Goal: Task Accomplishment & Management: Use online tool/utility

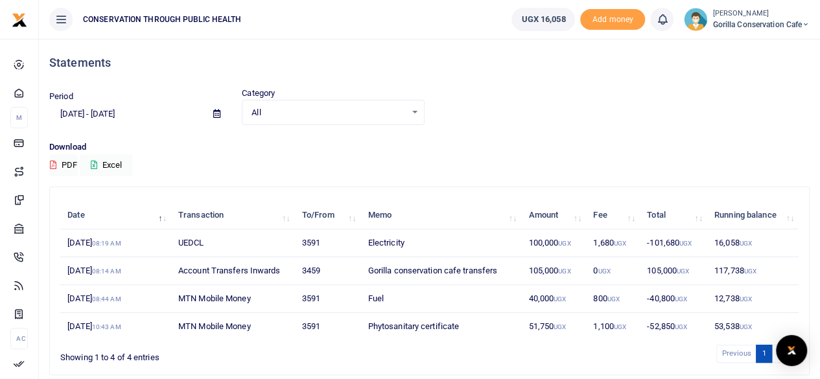
click at [734, 24] on span "Gorilla Conservation Cafe" at bounding box center [760, 25] width 97 height 12
click at [734, 40] on link "Switch accounts" at bounding box center [761, 47] width 102 height 18
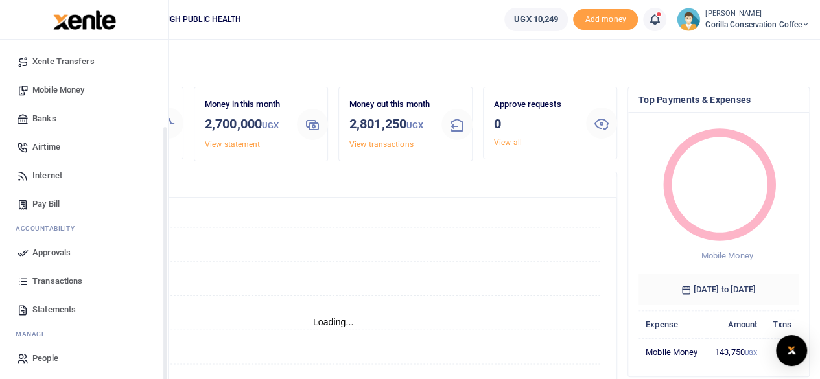
scroll to position [111, 0]
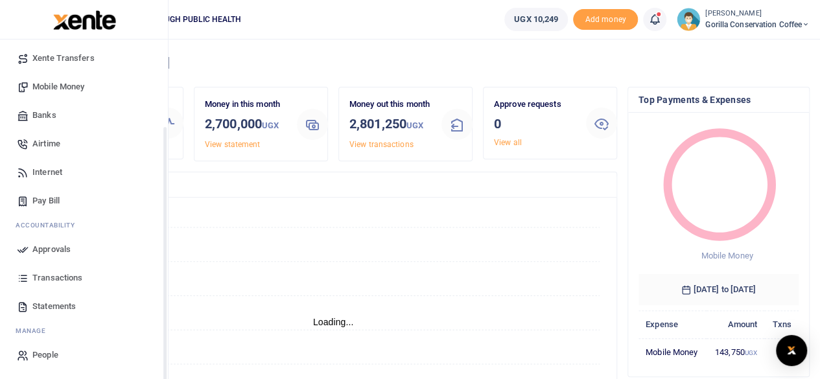
click at [56, 275] on span "Transactions" at bounding box center [57, 278] width 50 height 13
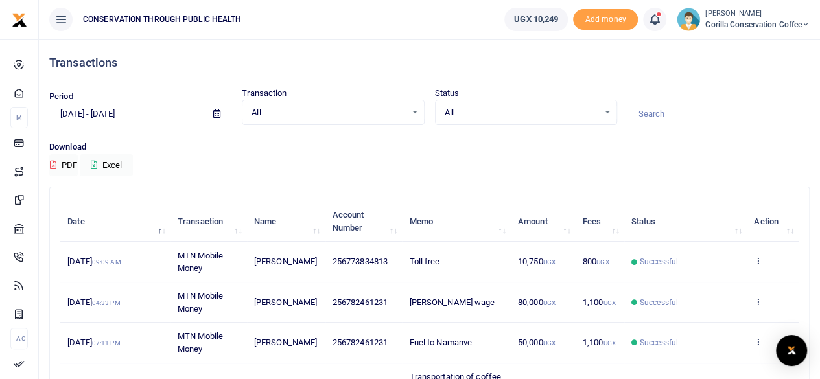
click at [215, 117] on icon at bounding box center [216, 114] width 7 height 8
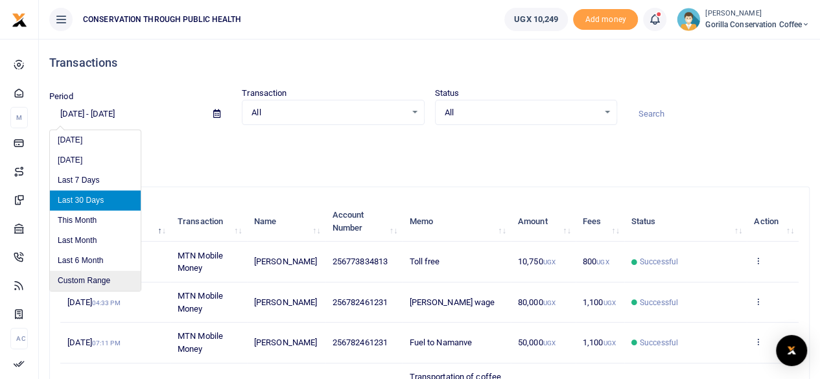
click at [87, 281] on li "Custom Range" at bounding box center [95, 281] width 91 height 20
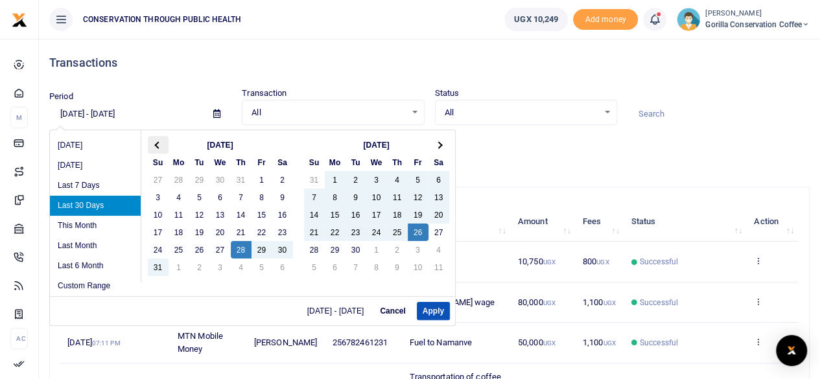
click at [163, 143] on th at bounding box center [158, 144] width 21 height 17
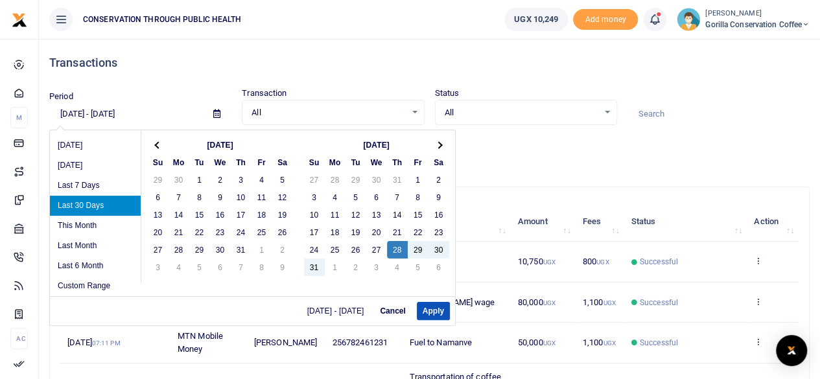
click at [163, 143] on th at bounding box center [158, 144] width 21 height 17
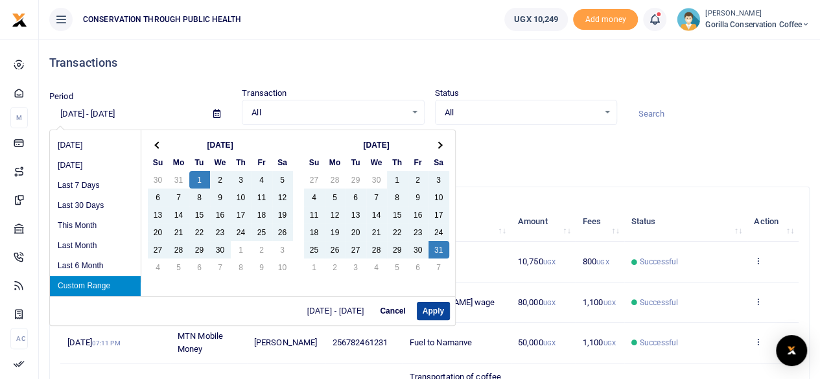
click at [437, 310] on button "Apply" at bounding box center [433, 311] width 33 height 18
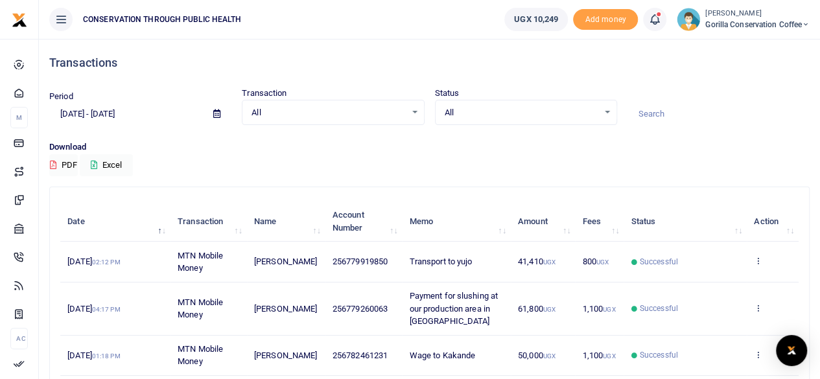
click at [654, 121] on input at bounding box center [718, 114] width 182 height 22
click at [654, 118] on input at bounding box center [718, 114] width 182 height 22
click at [648, 108] on input at bounding box center [718, 114] width 182 height 22
click at [117, 160] on button "Excel" at bounding box center [106, 165] width 53 height 22
click at [215, 112] on icon at bounding box center [216, 114] width 7 height 8
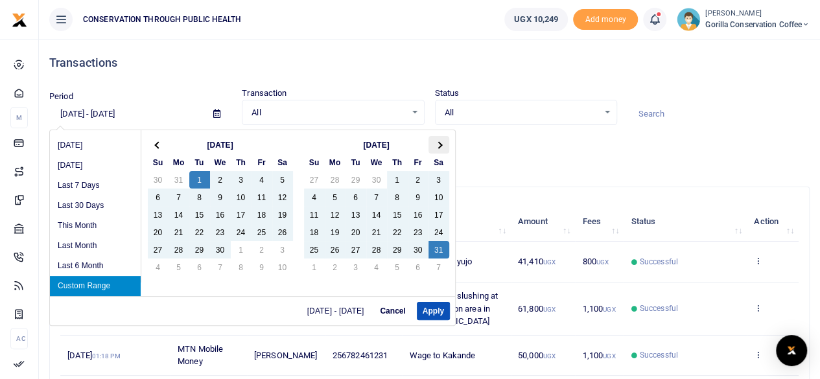
click at [438, 142] on span at bounding box center [438, 144] width 7 height 7
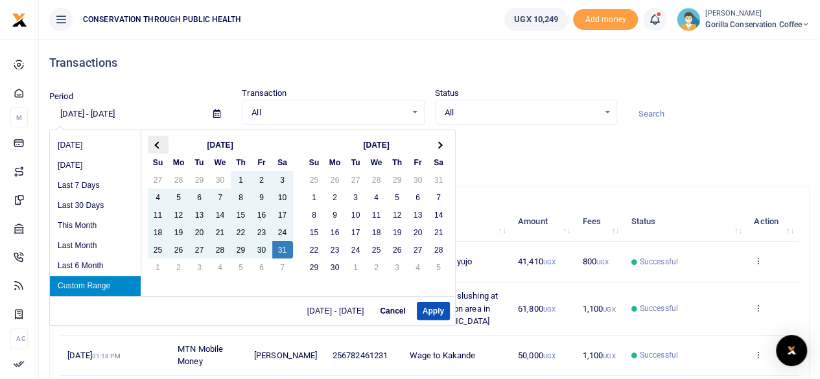
click at [158, 143] on span at bounding box center [157, 144] width 7 height 7
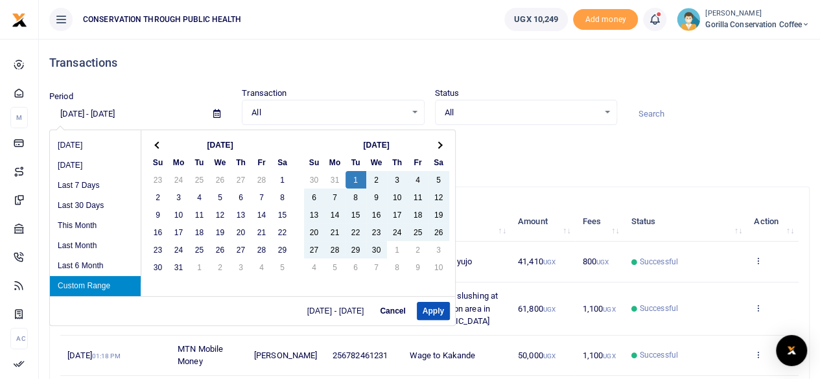
click at [158, 143] on span at bounding box center [157, 144] width 7 height 7
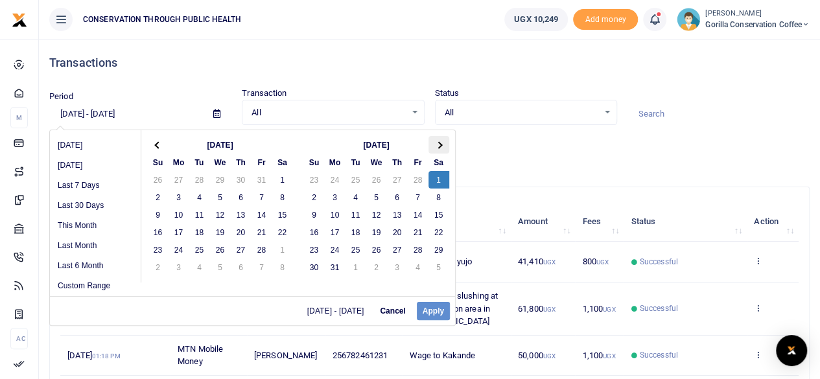
click at [435, 146] on th at bounding box center [438, 144] width 21 height 17
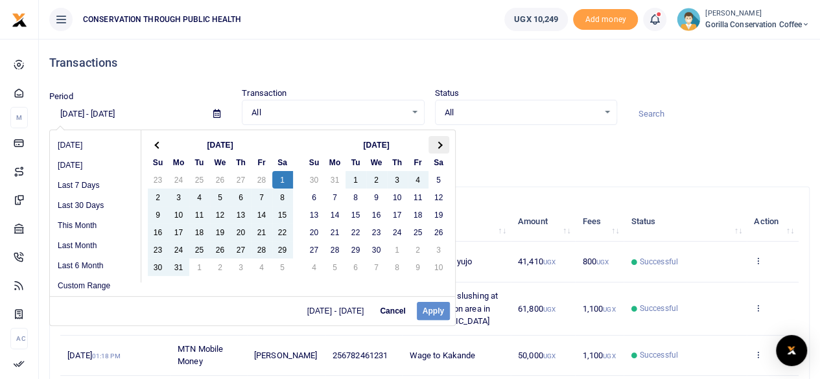
click at [438, 147] on span at bounding box center [438, 144] width 7 height 7
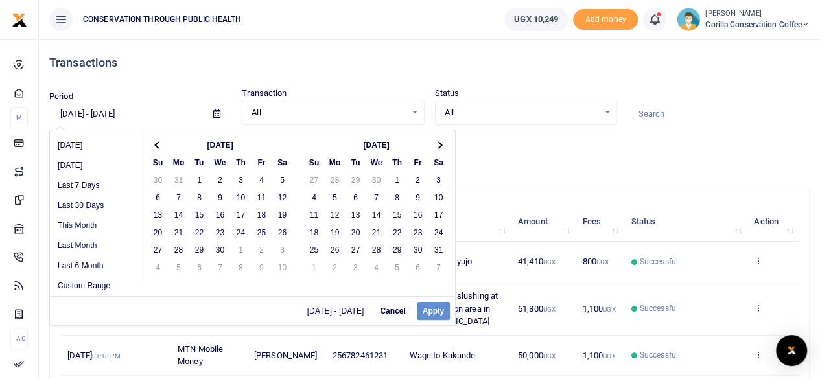
click at [438, 147] on span at bounding box center [438, 144] width 7 height 7
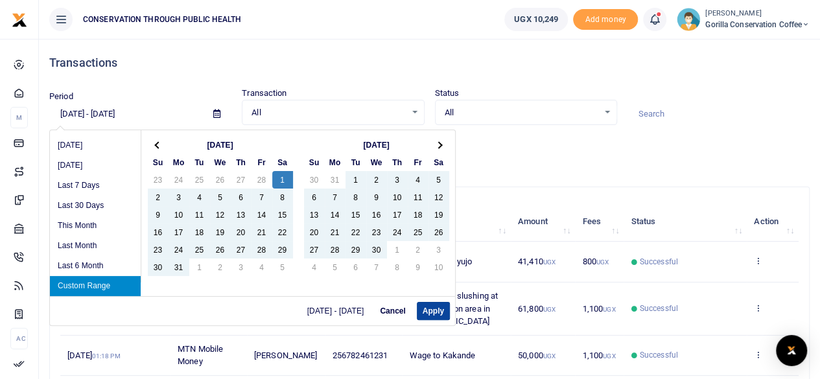
click at [432, 308] on button "Apply" at bounding box center [433, 311] width 33 height 18
type input "03/01/2025 - 06/30/2025"
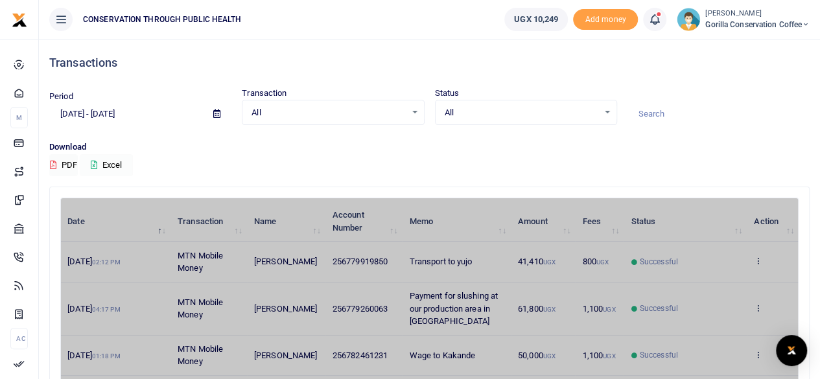
click at [99, 165] on button "Excel" at bounding box center [106, 165] width 53 height 22
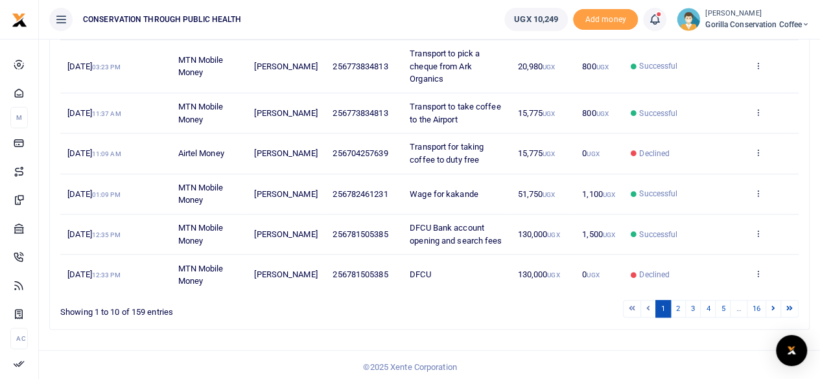
scroll to position [390, 0]
